Goal: Task Accomplishment & Management: Manage account settings

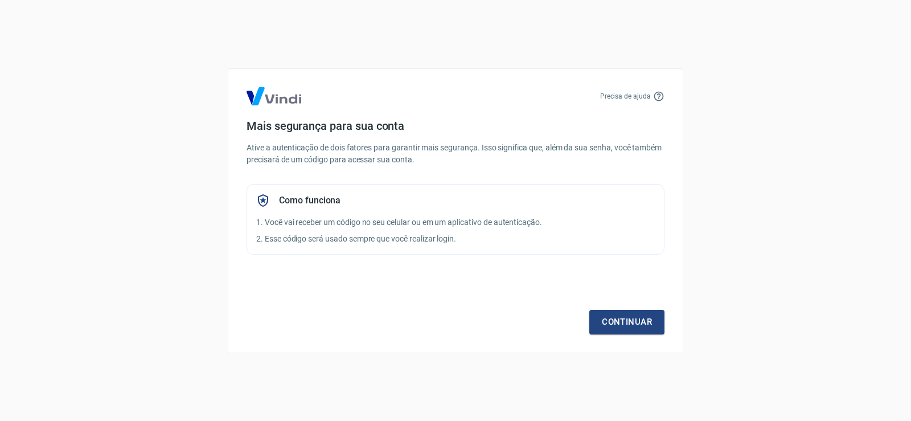
drag, startPoint x: 417, startPoint y: 319, endPoint x: 540, endPoint y: 335, distance: 123.5
click at [421, 319] on div "Continuar" at bounding box center [456, 301] width 418 height 66
click at [634, 334] on link "Continuar" at bounding box center [626, 322] width 75 height 24
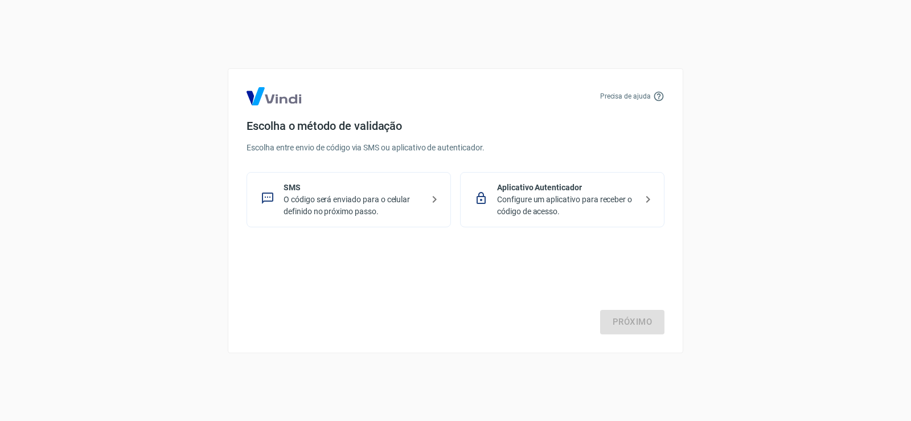
click at [396, 200] on p "O código será enviado para o celular definido no próximo passo." at bounding box center [354, 206] width 140 height 24
click at [562, 189] on p "Aplicativo Autenticador" at bounding box center [567, 188] width 140 height 12
click at [621, 311] on div "Próximo" at bounding box center [456, 287] width 418 height 93
click at [624, 327] on link "Próximo" at bounding box center [632, 322] width 64 height 24
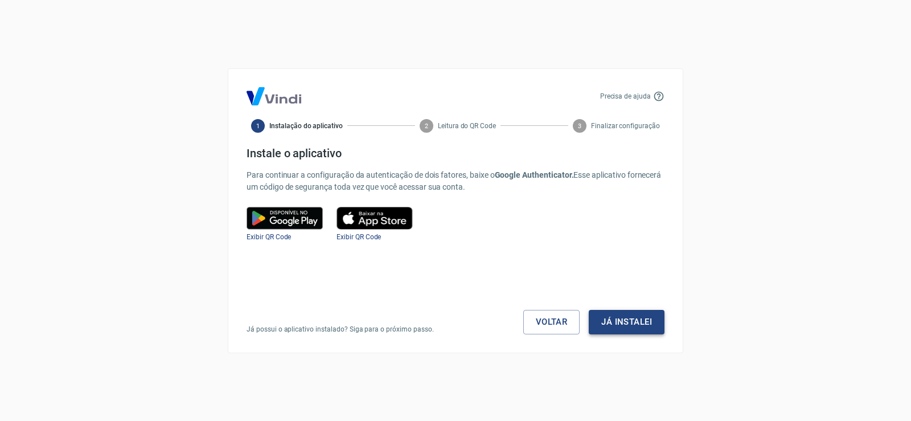
click at [623, 329] on button "Já instalei" at bounding box center [627, 322] width 76 height 24
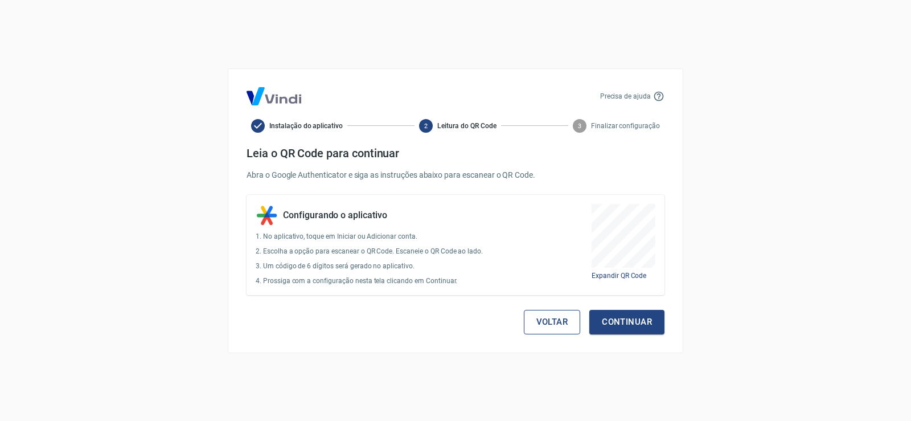
click at [547, 314] on button "Voltar" at bounding box center [552, 322] width 57 height 24
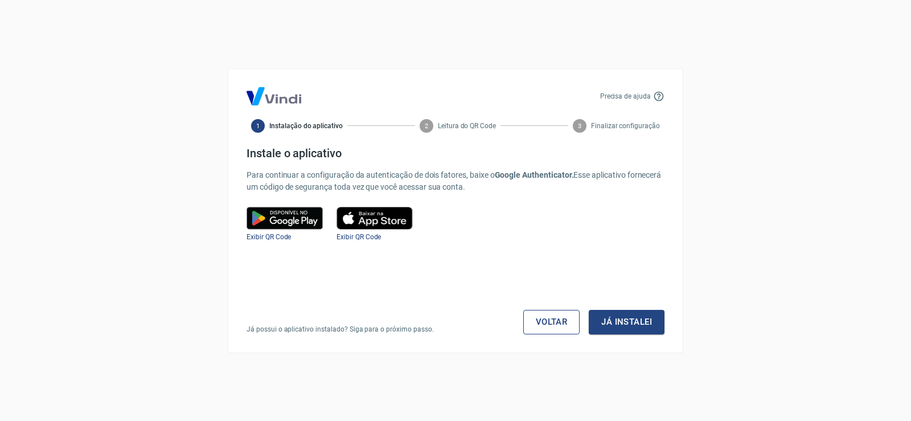
click at [548, 316] on link "Voltar" at bounding box center [551, 322] width 57 height 24
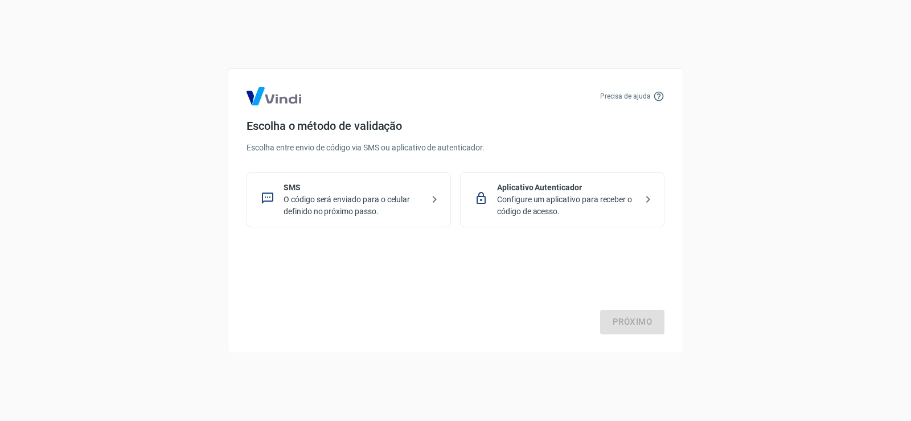
click at [302, 208] on p "O código será enviado para o celular definido no próximo passo." at bounding box center [354, 206] width 140 height 24
click at [598, 308] on div "Próximo" at bounding box center [456, 287] width 418 height 93
click at [607, 314] on link "Próximo" at bounding box center [632, 322] width 64 height 24
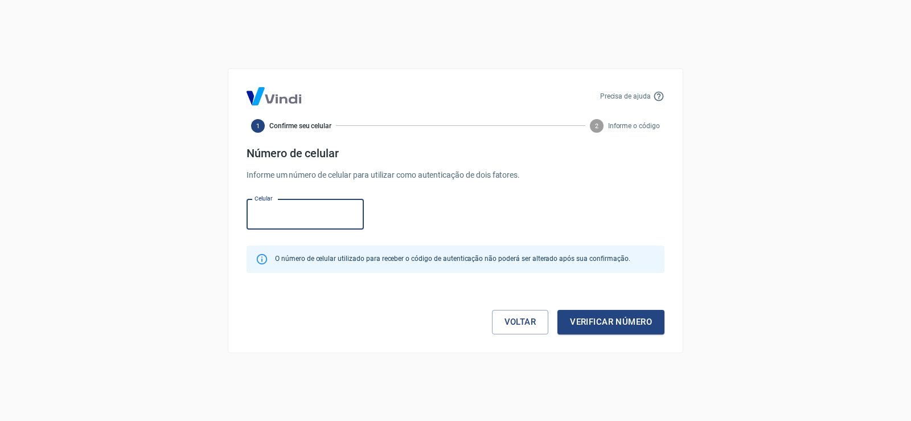
click at [290, 211] on input "Celular" at bounding box center [305, 214] width 117 height 30
click at [312, 213] on input "Celular" at bounding box center [305, 214] width 117 height 30
drag, startPoint x: 384, startPoint y: 30, endPoint x: 256, endPoint y: 3, distance: 130.9
click at [379, 28] on div "Precisa de ajuda 1 Confirme seu celular 2 Informe o código Número de celular In…" at bounding box center [455, 210] width 911 height 421
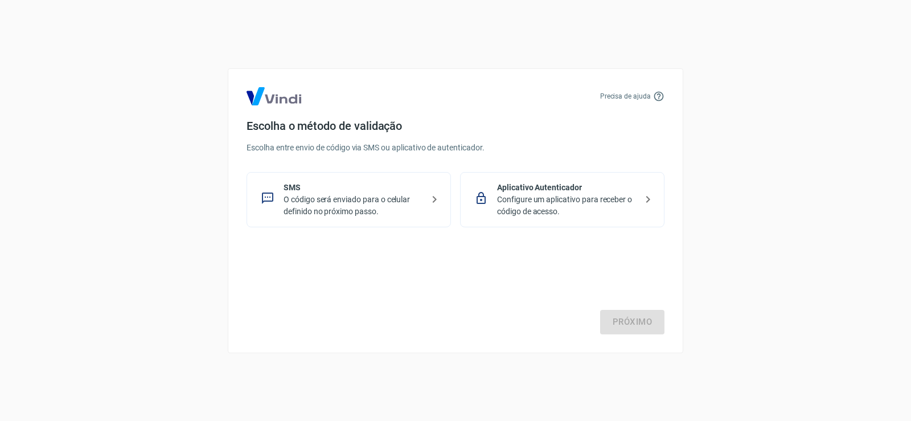
click at [410, 196] on p "O código será enviado para o celular definido no próximo passo." at bounding box center [354, 206] width 140 height 24
click at [648, 323] on link "Próximo" at bounding box center [632, 322] width 64 height 24
